Goal: Transaction & Acquisition: Purchase product/service

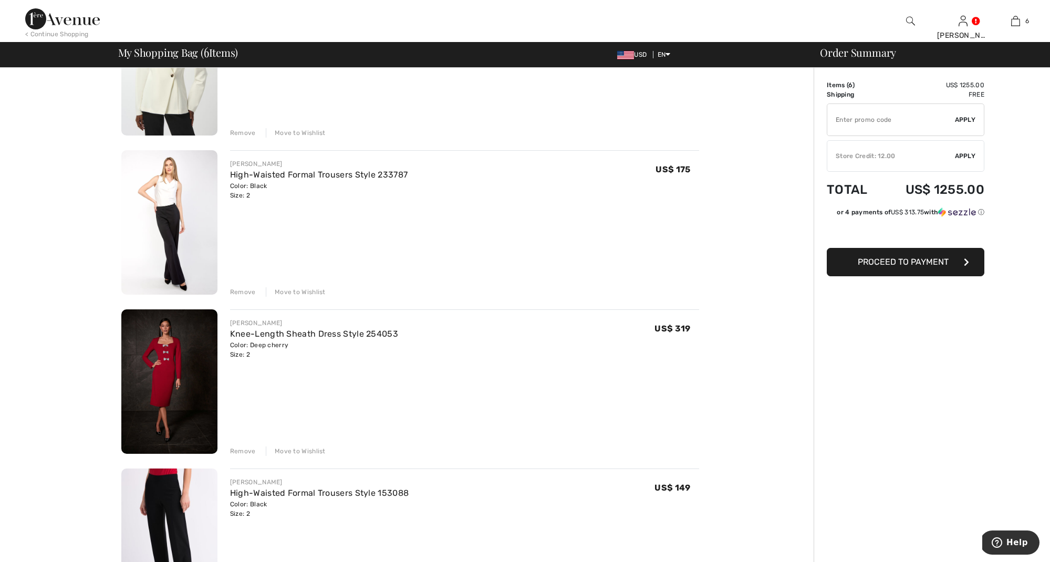
scroll to position [165, 0]
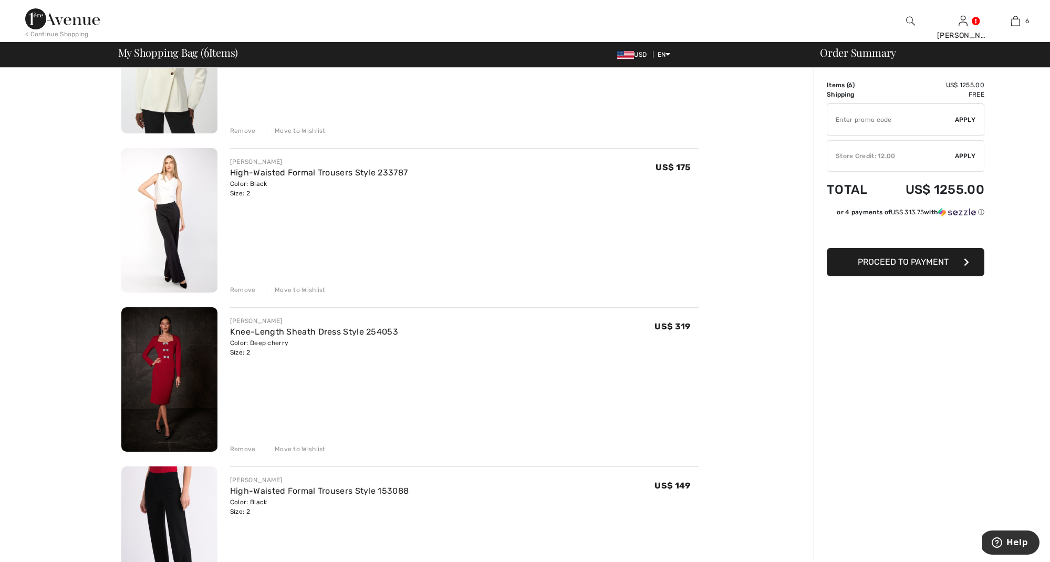
click at [240, 288] on div "Remove" at bounding box center [243, 289] width 26 height 9
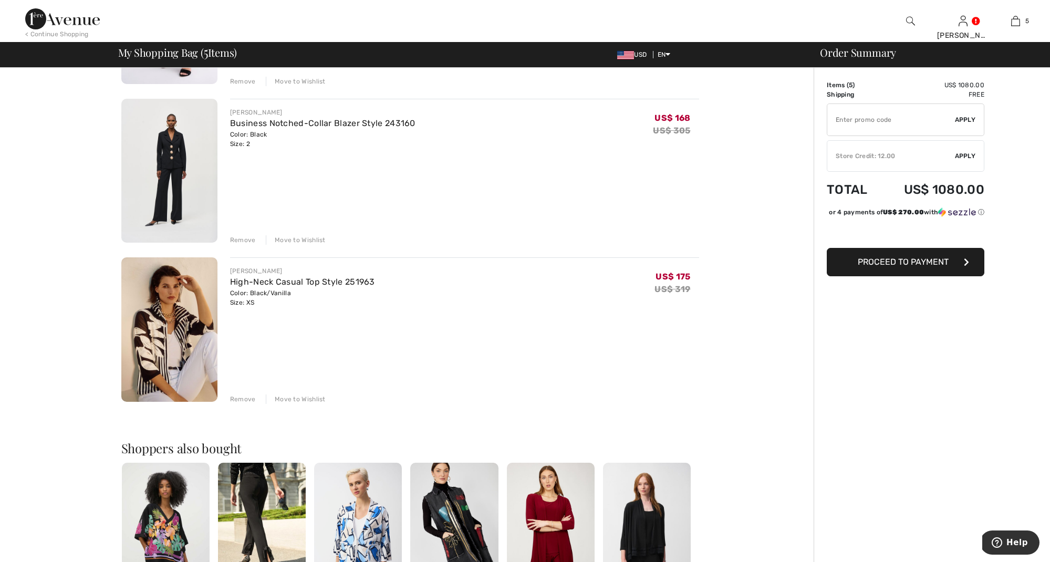
scroll to position [534, 0]
click at [245, 397] on div "Remove" at bounding box center [243, 398] width 26 height 9
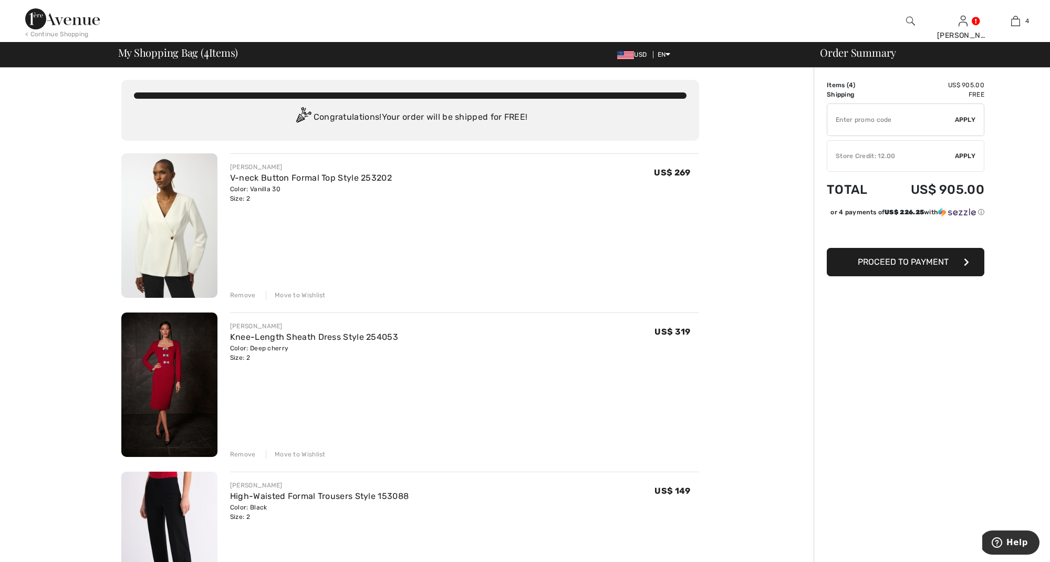
scroll to position [1, 0]
click at [49, 20] on img at bounding box center [62, 18] width 75 height 21
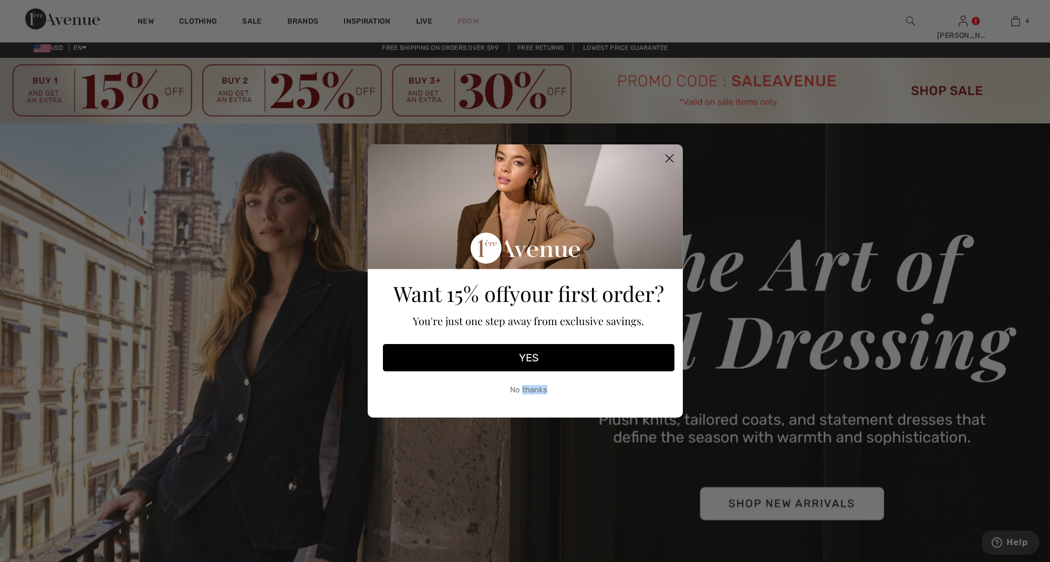
click at [523, 387] on button "No thanks" at bounding box center [529, 390] width 292 height 26
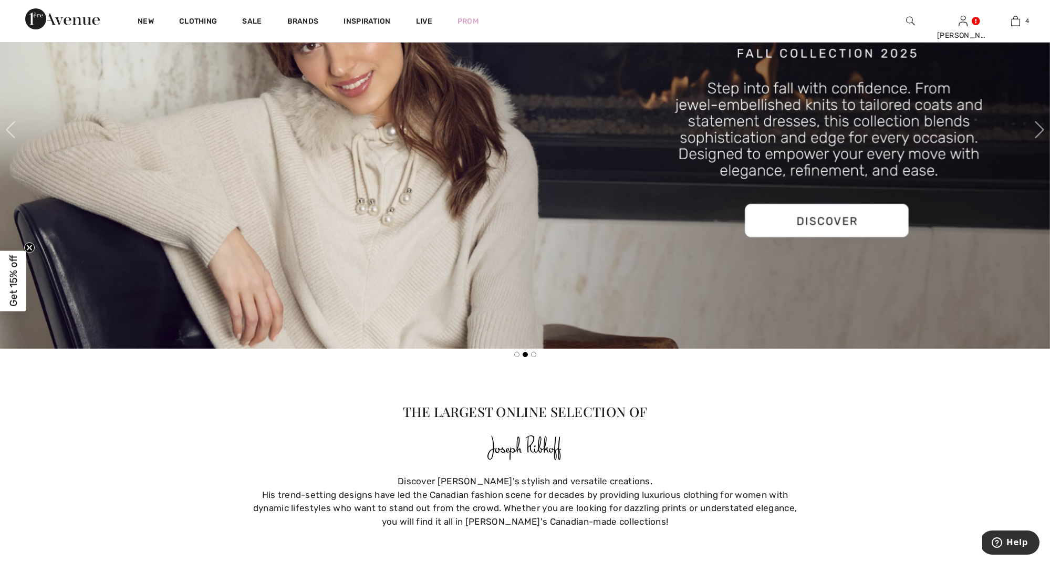
scroll to position [728, 0]
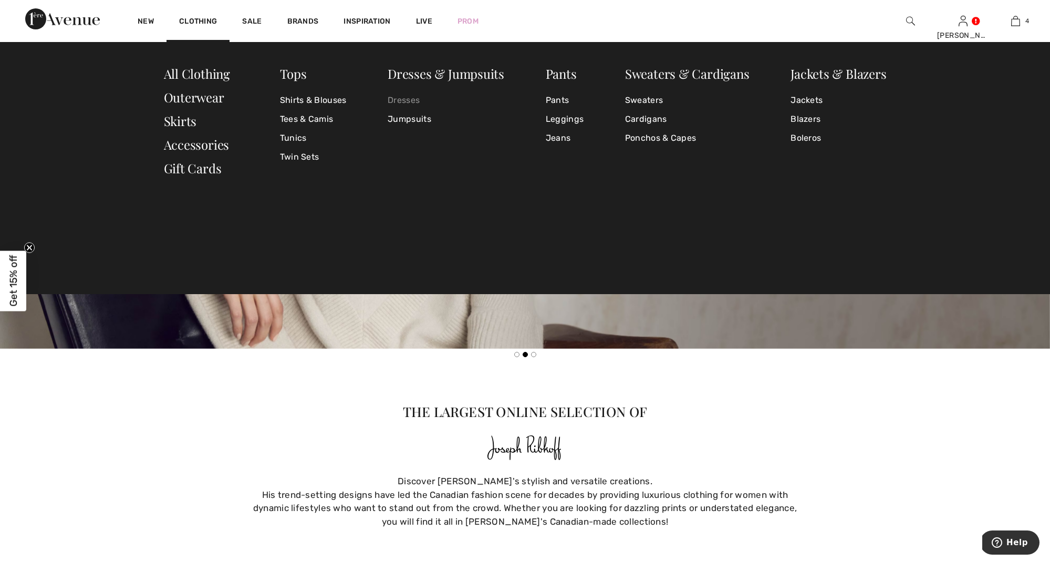
click at [406, 100] on link "Dresses" at bounding box center [446, 100] width 117 height 19
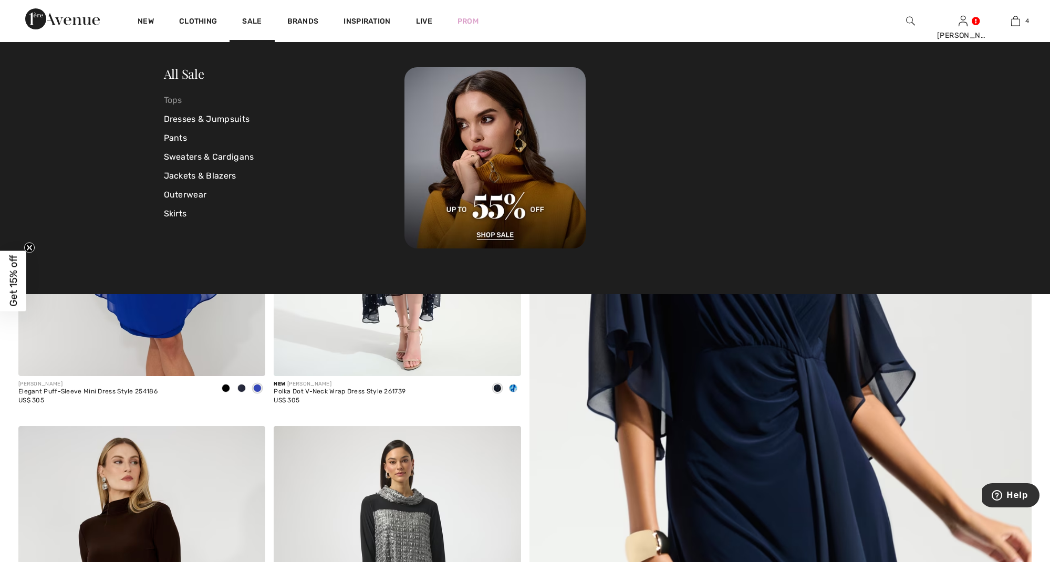
scroll to position [218, 0]
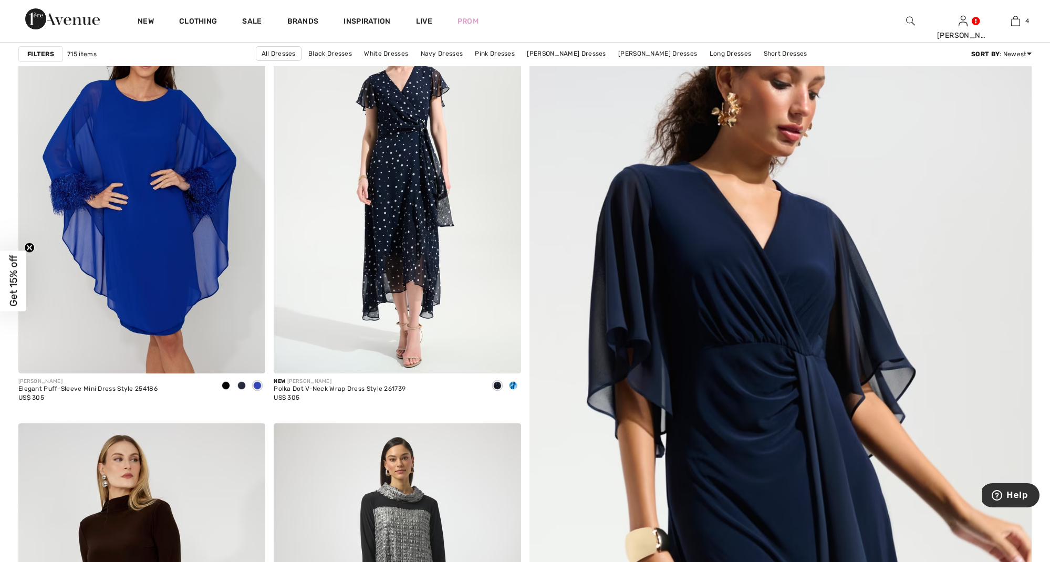
click at [47, 51] on strong "Filters" at bounding box center [40, 53] width 27 height 9
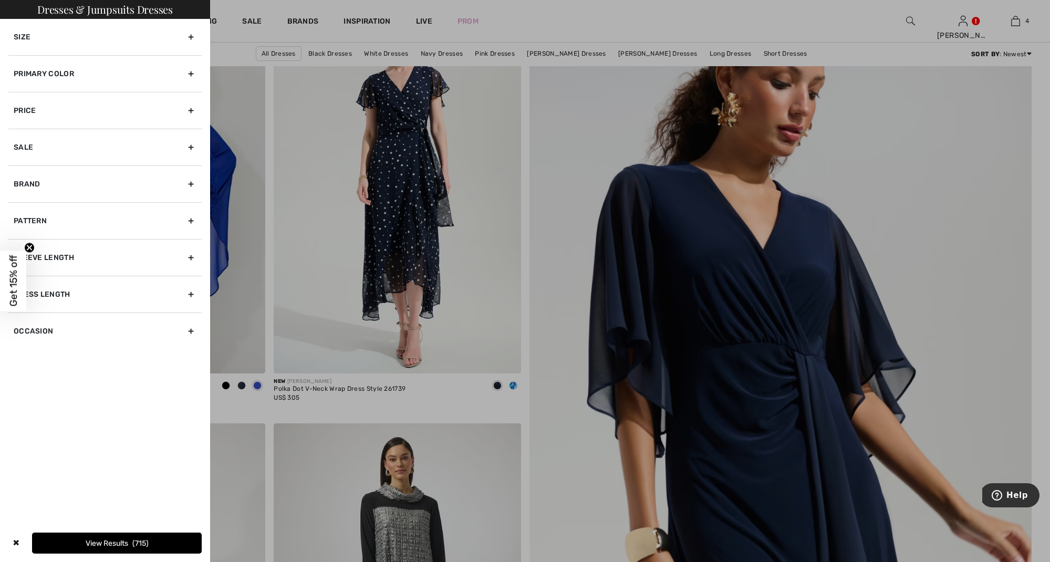
click at [196, 35] on div "Size" at bounding box center [104, 37] width 193 height 36
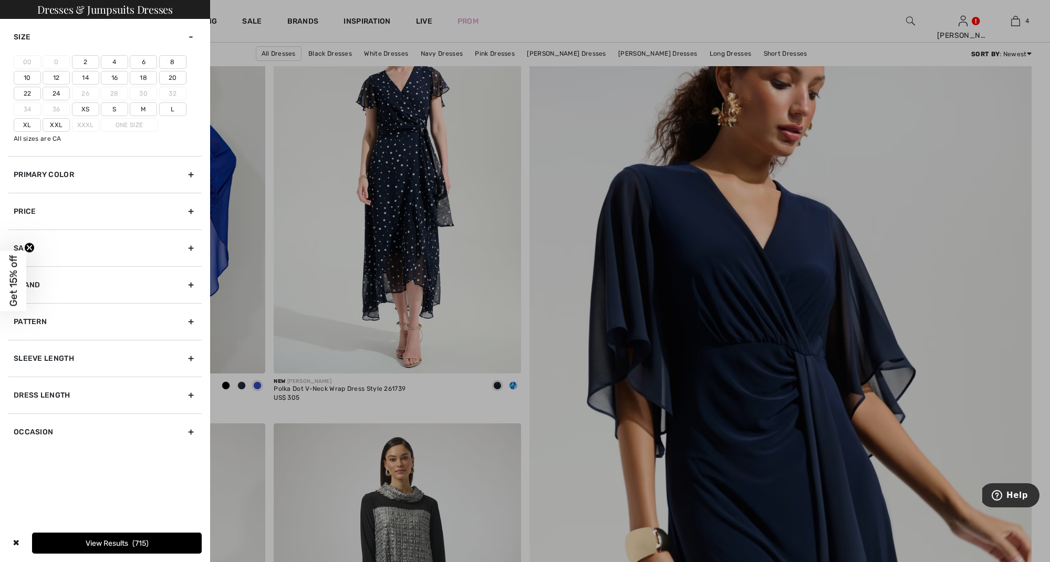
click at [89, 60] on label "2" at bounding box center [85, 62] width 27 height 14
click at [0, 0] on input"] "2" at bounding box center [0, 0] width 0 height 0
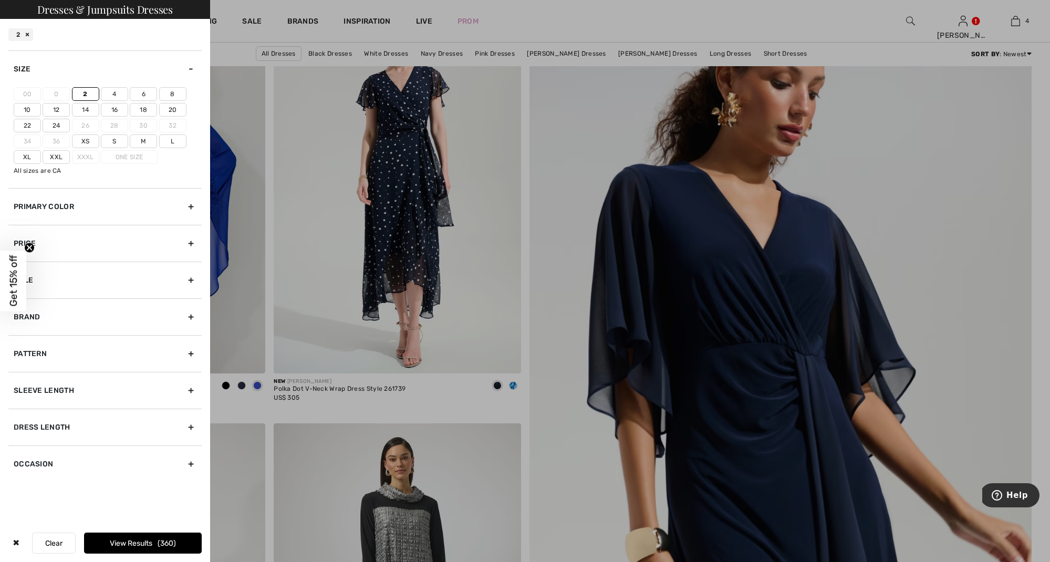
click at [195, 204] on div "Primary Color" at bounding box center [104, 206] width 193 height 37
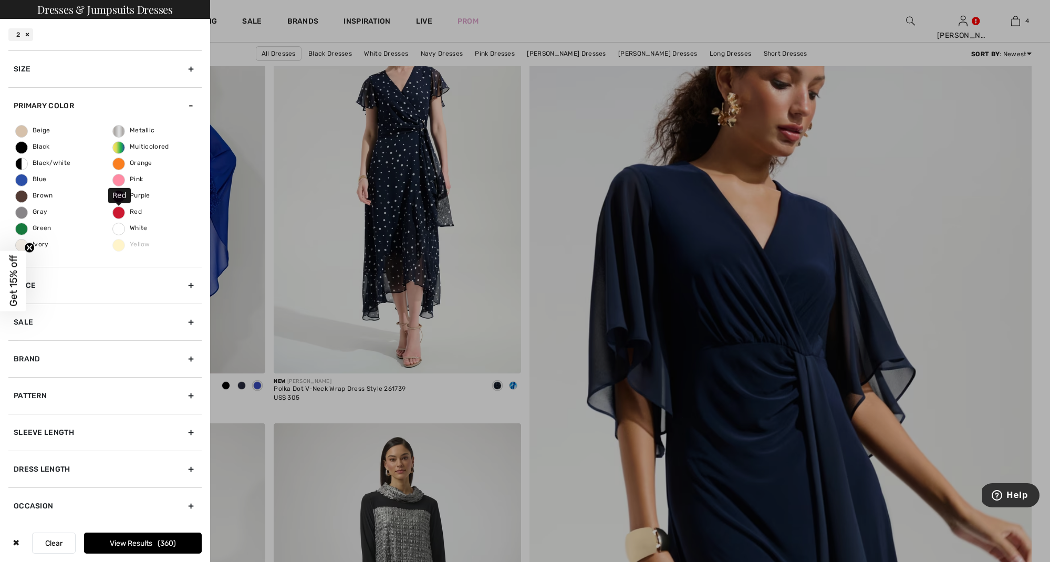
click at [120, 210] on span "Red" at bounding box center [127, 211] width 29 height 7
click at [0, 0] on input "Red" at bounding box center [0, 0] width 0 height 0
click at [191, 355] on div "Brand" at bounding box center [104, 358] width 193 height 37
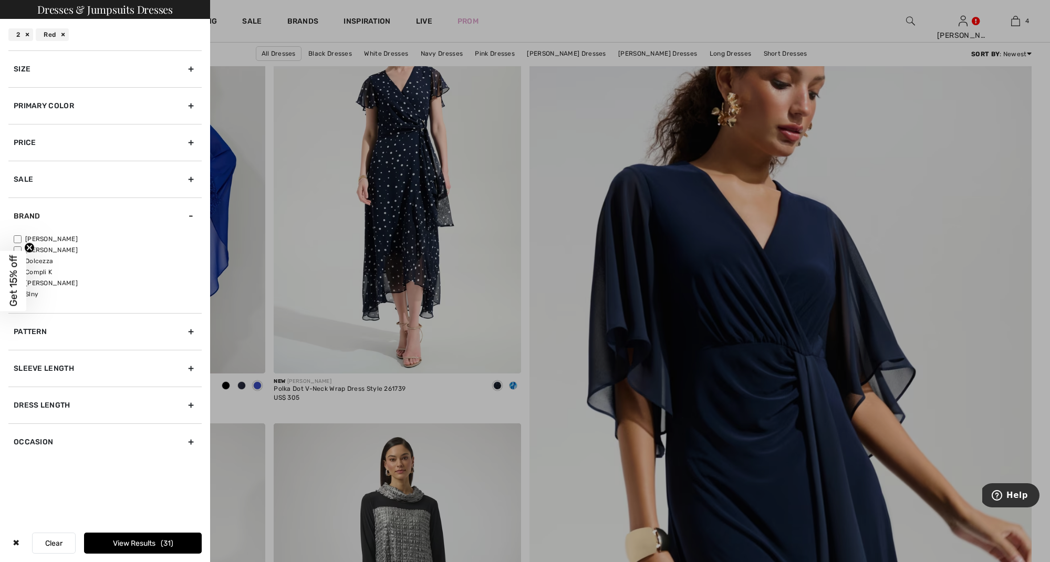
click at [47, 234] on div "Brand" at bounding box center [104, 216] width 193 height 37
click at [190, 251] on div "Pattern" at bounding box center [104, 252] width 193 height 37
click at [192, 211] on div "Brand" at bounding box center [104, 216] width 193 height 37
click at [16, 237] on input"] "[PERSON_NAME]" at bounding box center [18, 239] width 8 height 8
checkbox input"] "true"
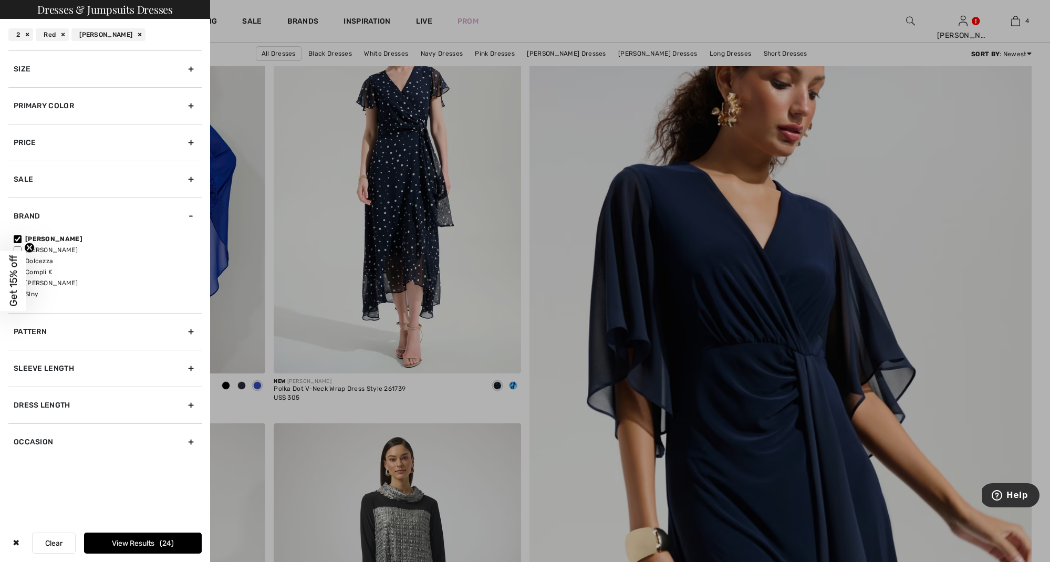
click at [97, 542] on button "View Results 24" at bounding box center [143, 543] width 118 height 21
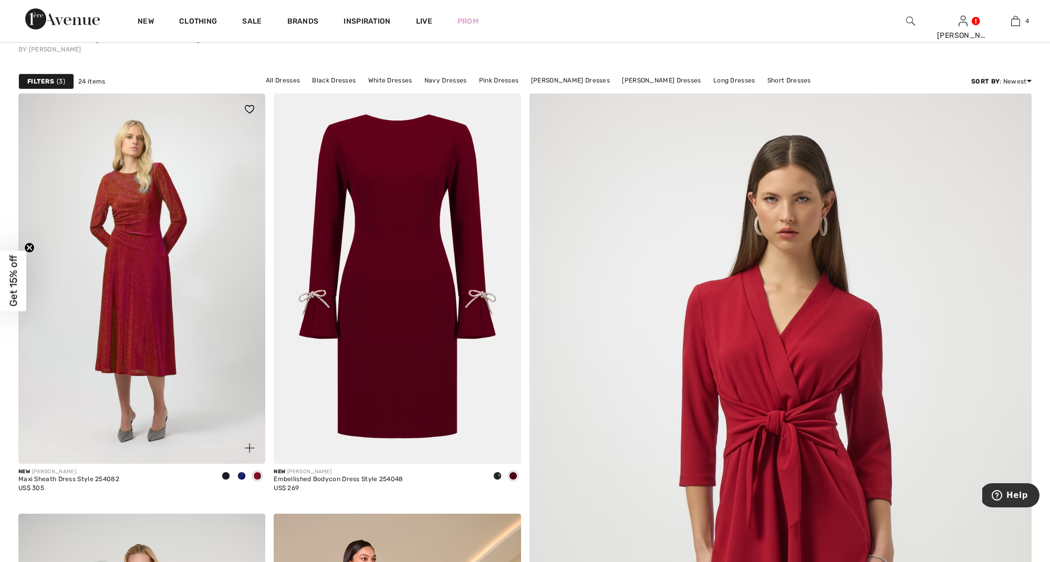
scroll to position [140, 0]
